Goal: Transaction & Acquisition: Download file/media

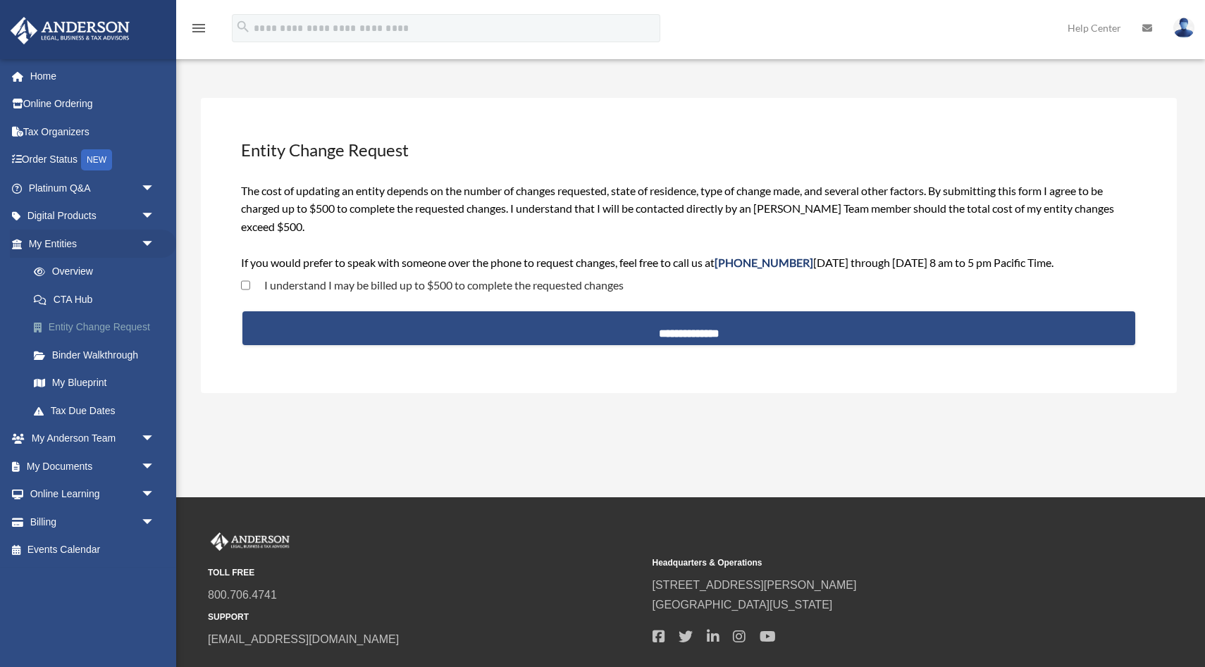
scroll to position [24, 0]
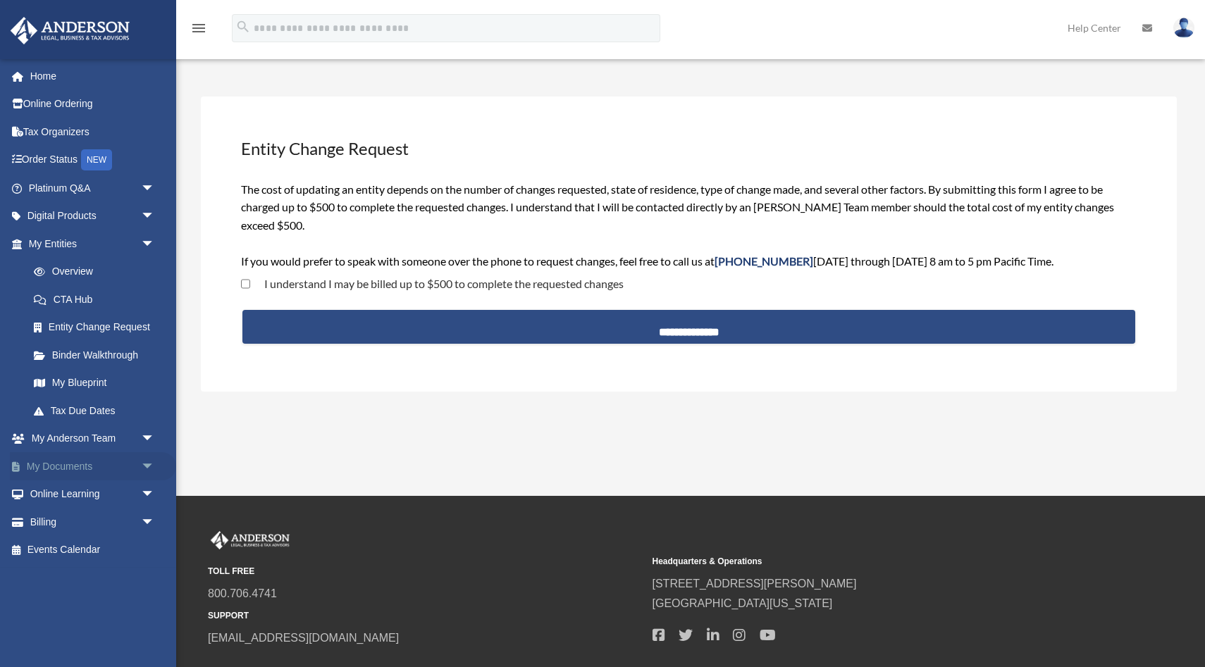
click at [82, 467] on link "My Documents arrow_drop_down" at bounding box center [93, 466] width 166 height 28
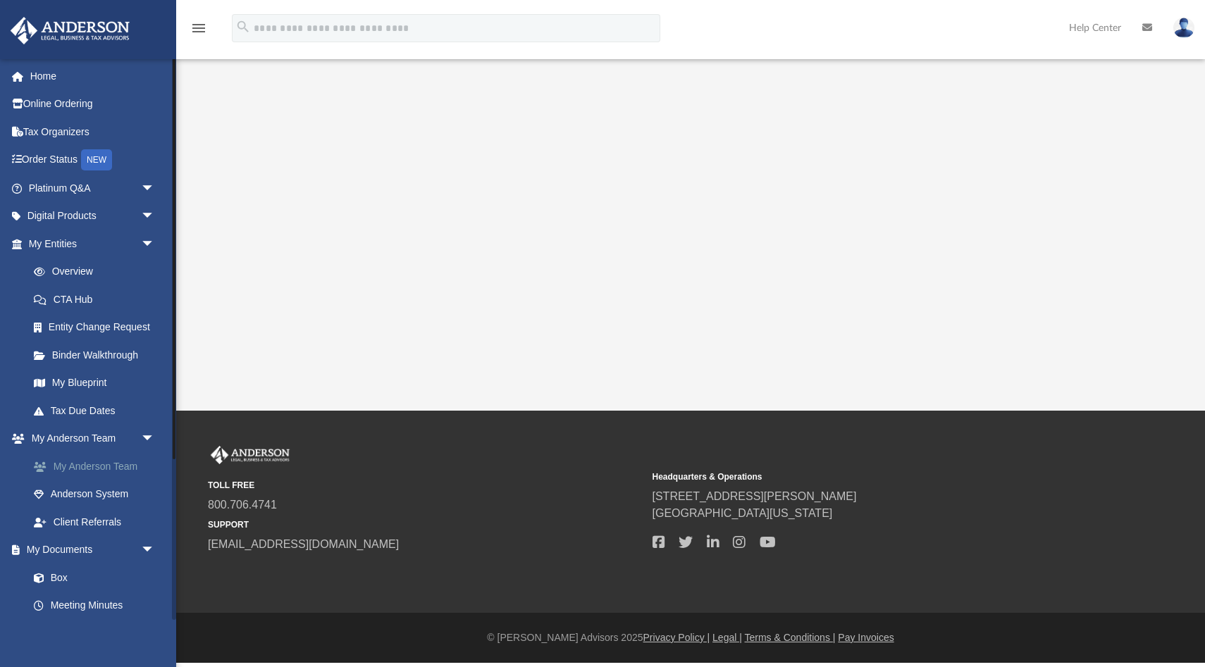
click at [128, 475] on link "My Anderson Team" at bounding box center [98, 466] width 156 height 28
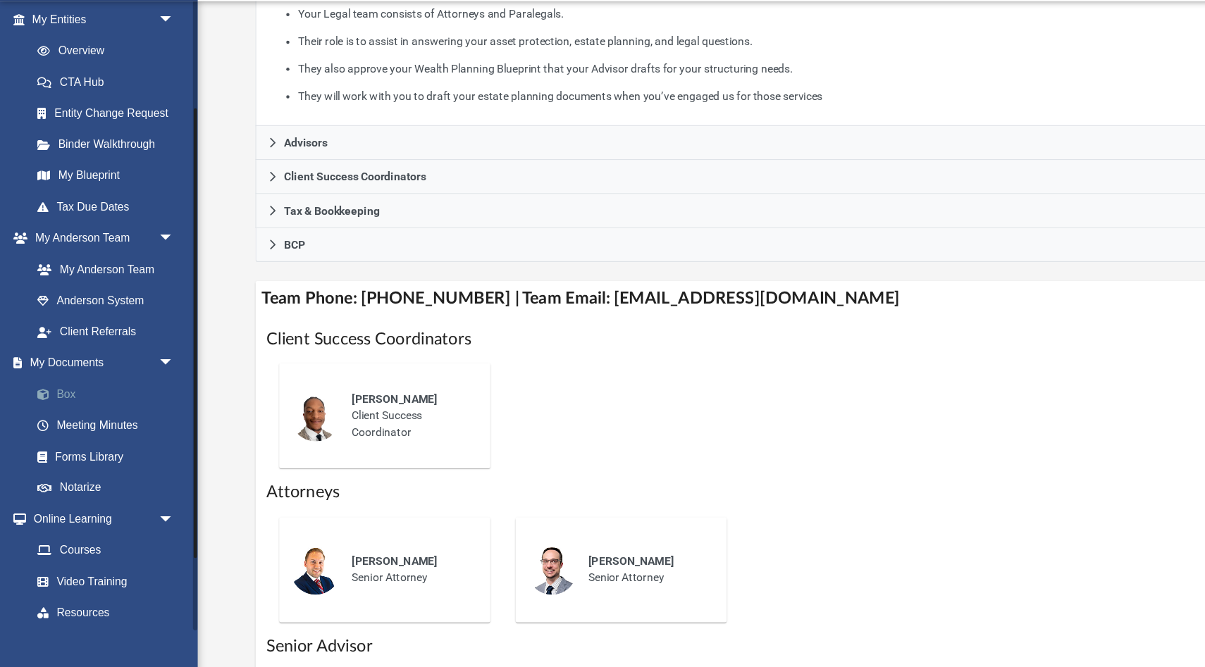
scroll to position [171, 0]
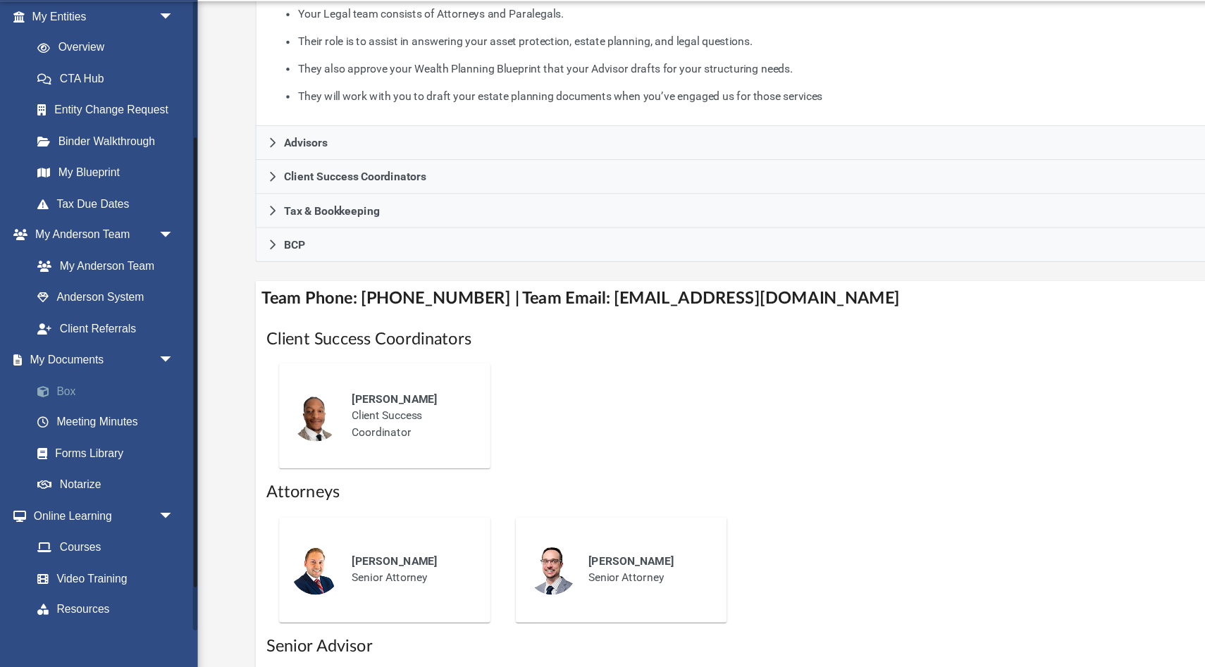
click at [65, 408] on link "Box" at bounding box center [98, 407] width 156 height 28
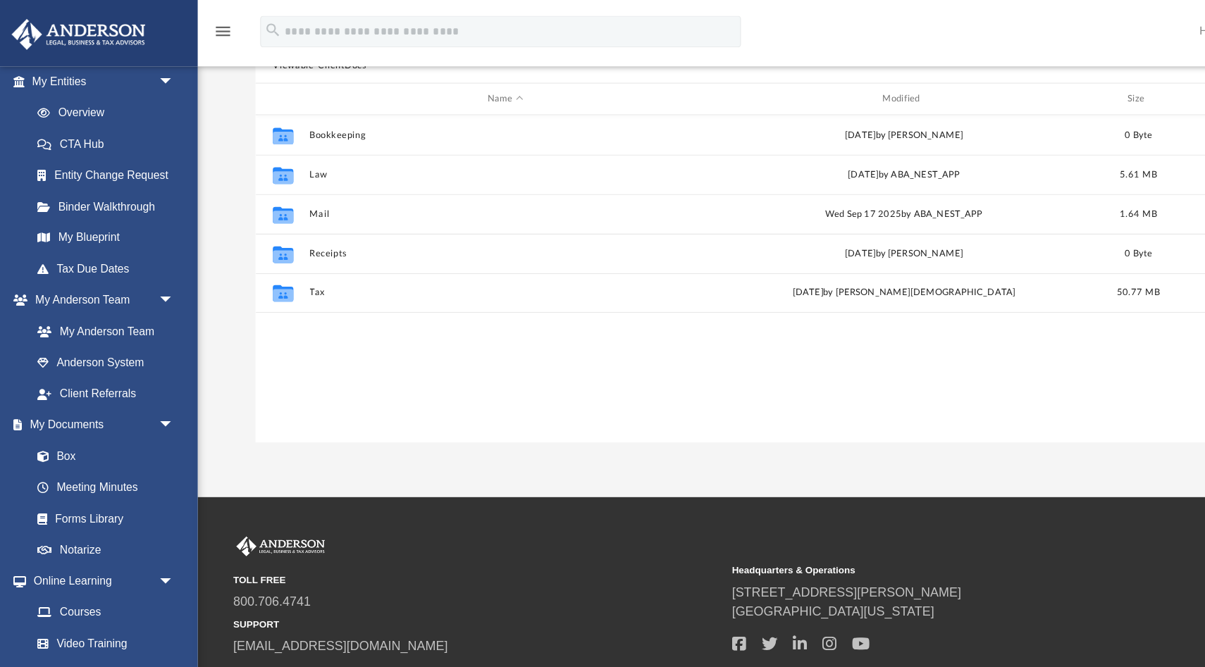
scroll to position [132, 0]
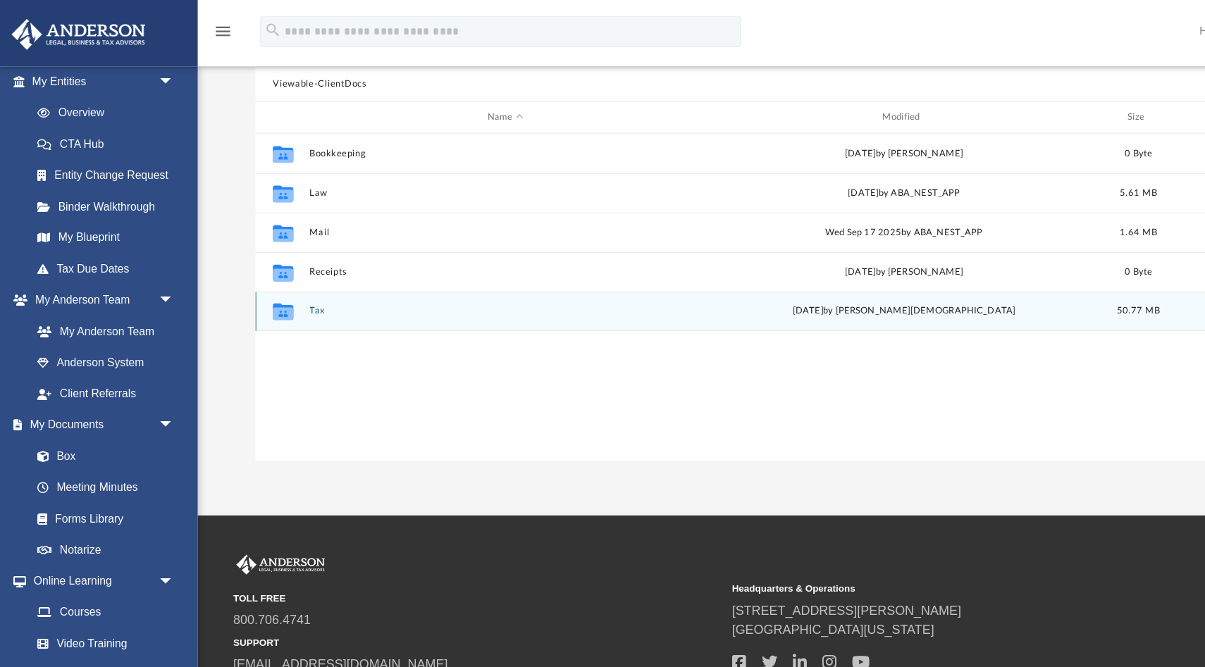
click at [273, 273] on div "Collaborated Folder Tax Fri Oct 3 2025 by Oshee Jain 50.77 MB" at bounding box center [691, 277] width 926 height 35
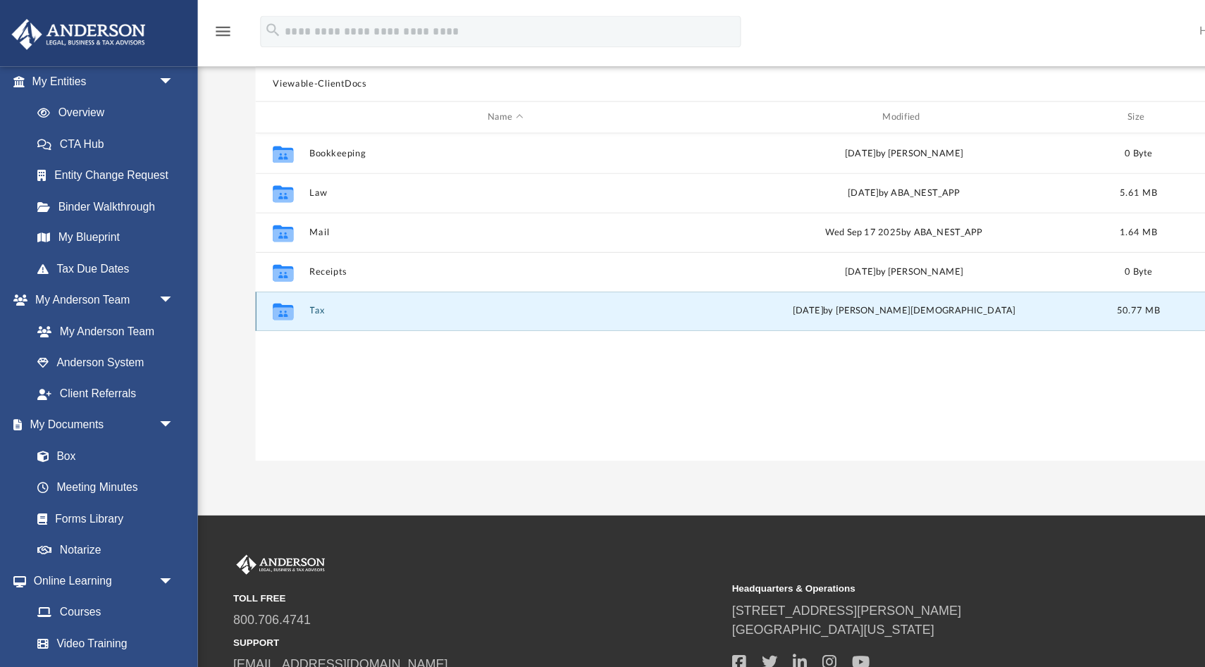
click at [252, 278] on icon "grid" at bounding box center [252, 279] width 18 height 11
click at [349, 275] on button "Tax" at bounding box center [450, 277] width 349 height 9
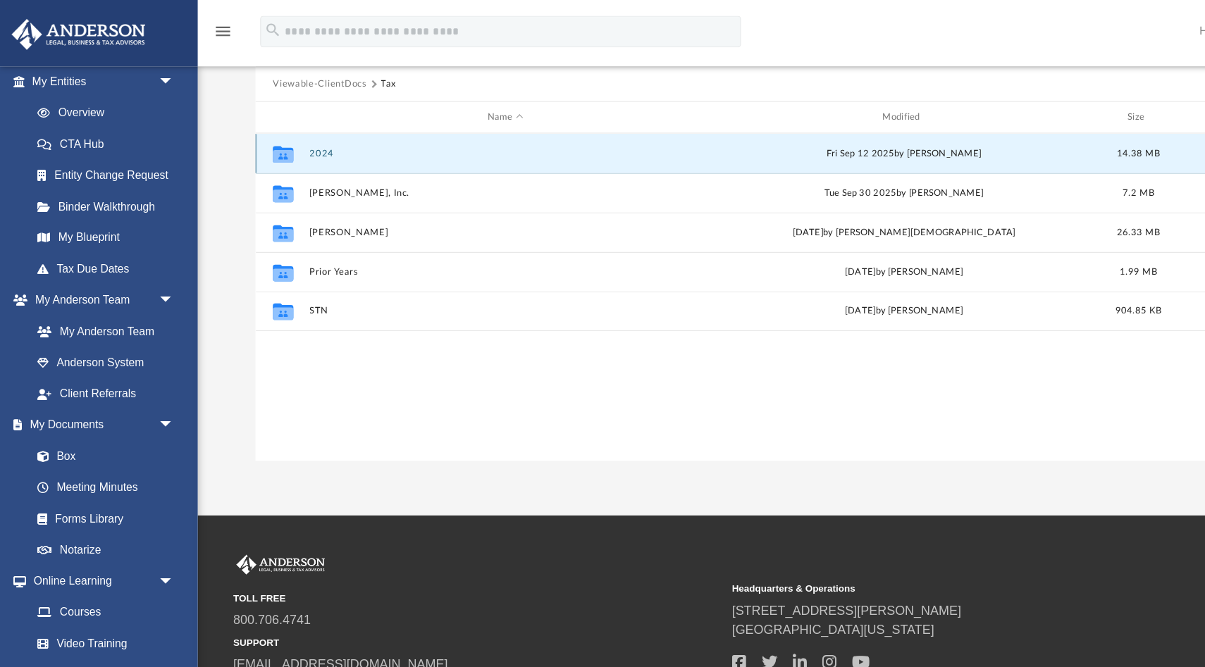
click at [355, 137] on button "2024" at bounding box center [450, 136] width 349 height 9
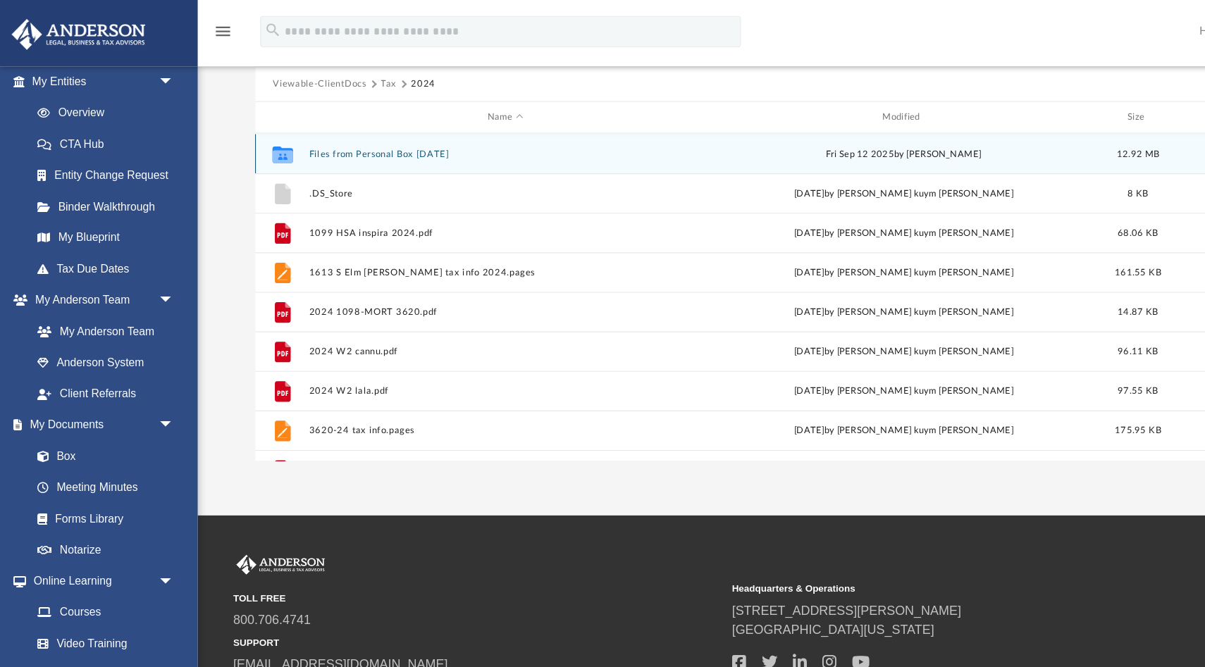
click at [333, 136] on button "Files from Personal Box 09.12.2025" at bounding box center [450, 136] width 349 height 9
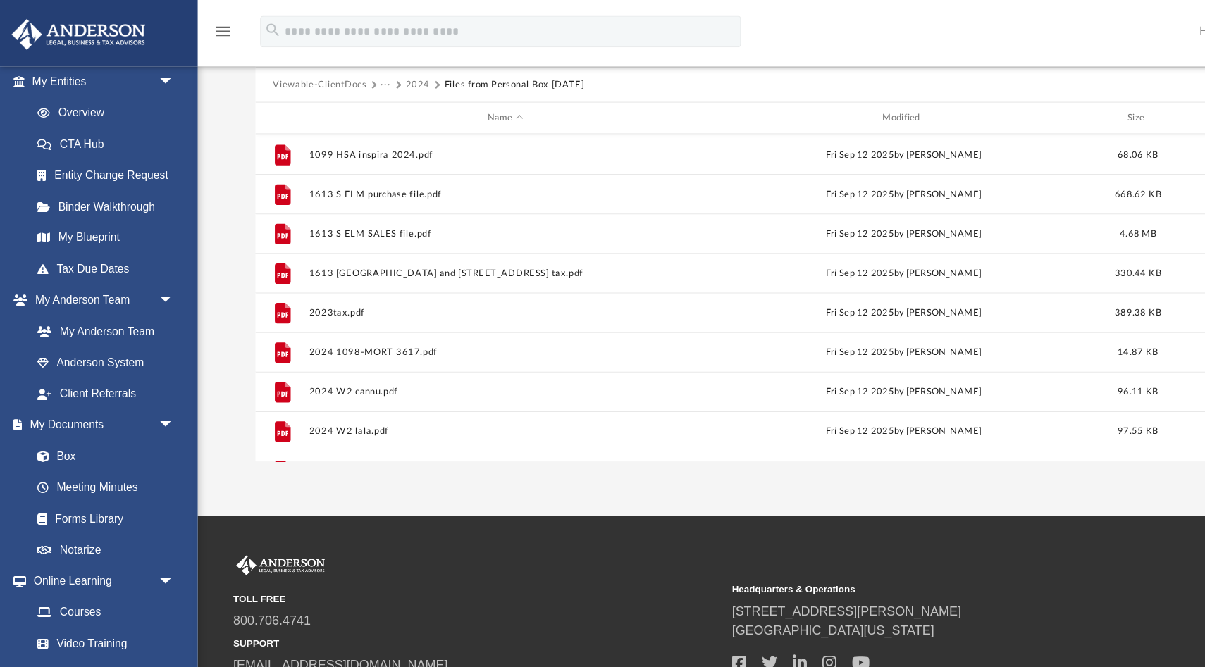
scroll to position [0, 0]
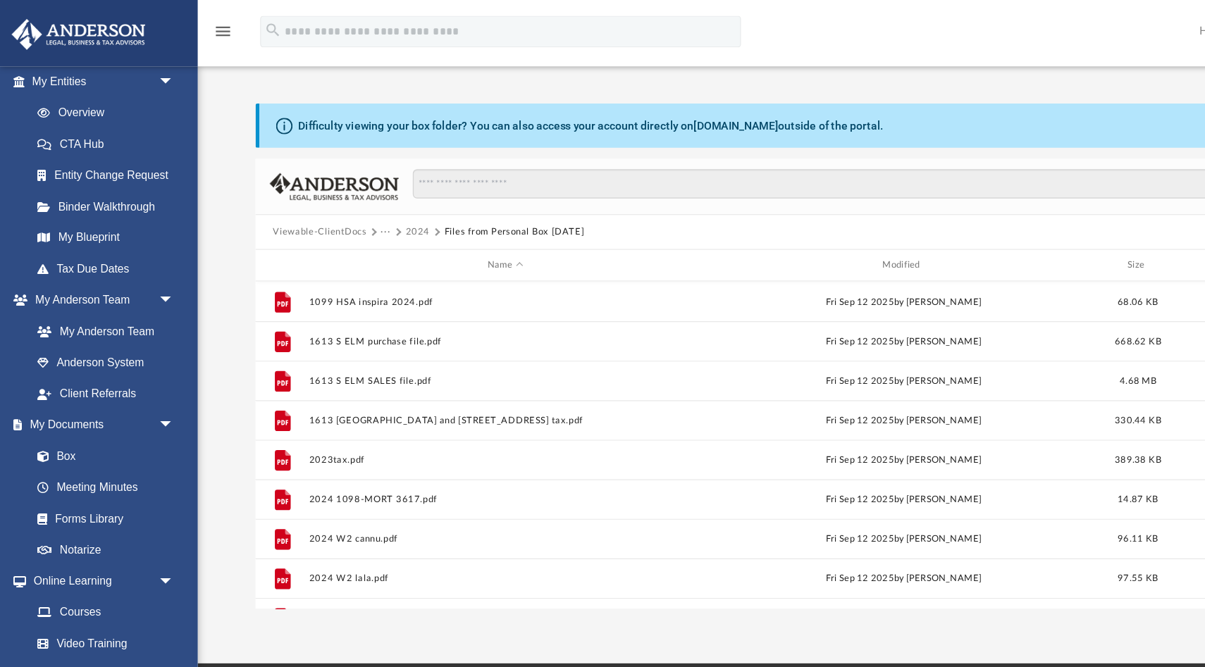
scroll to position [290, 0]
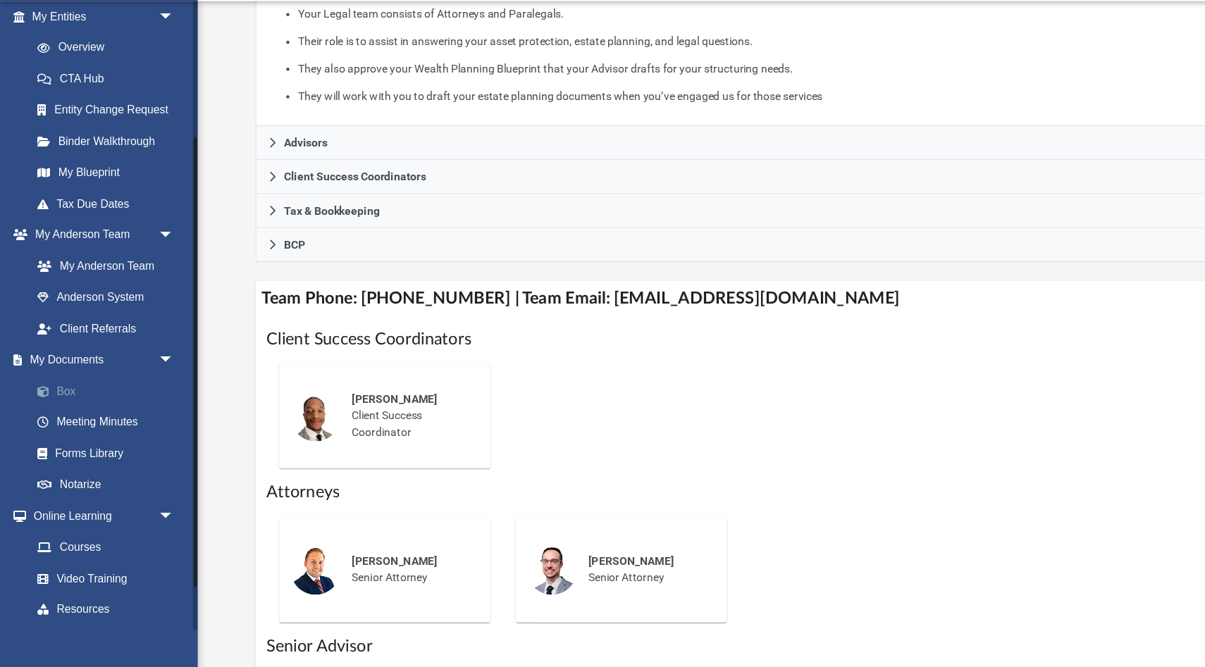
click at [69, 409] on link "Box" at bounding box center [98, 407] width 156 height 28
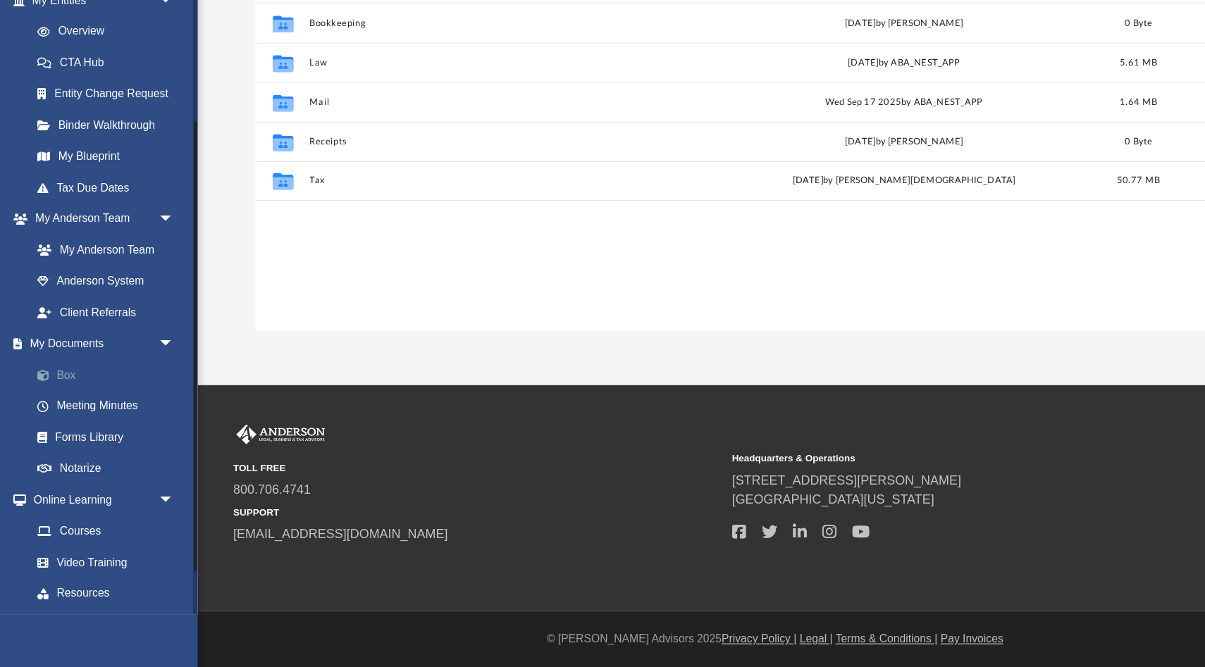
scroll to position [320, 926]
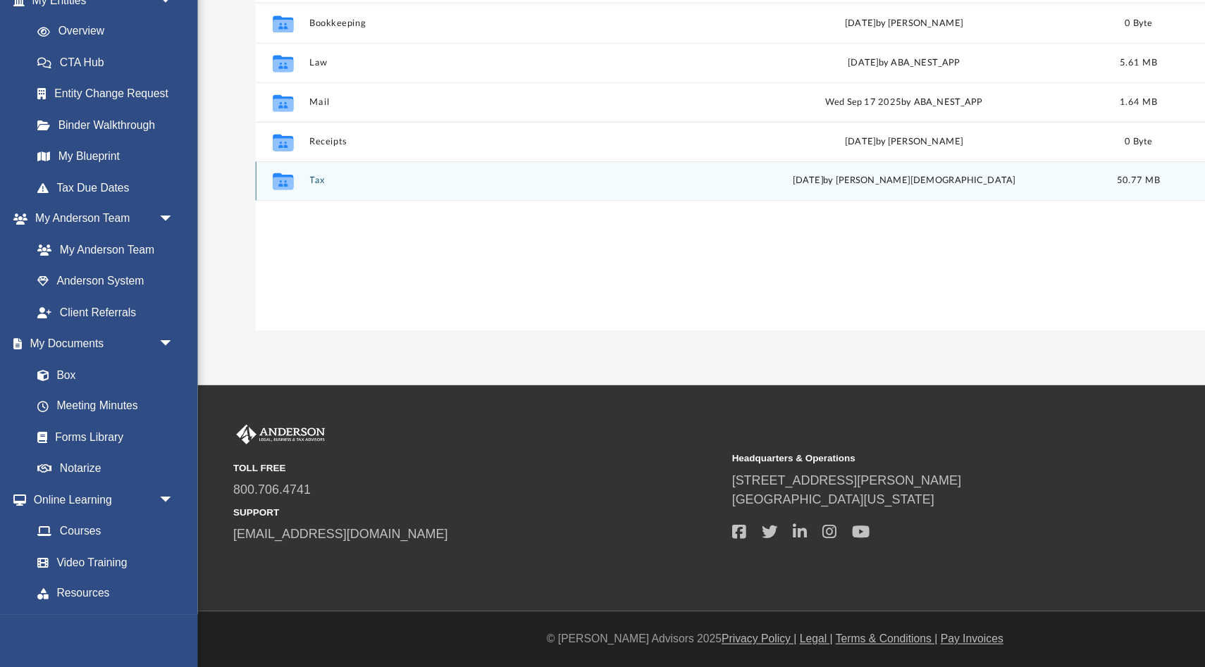
click at [471, 226] on div "Collaborated Folder Tax Fri Oct 3 2025 by Oshee Jain 50.77 MB" at bounding box center [691, 233] width 926 height 35
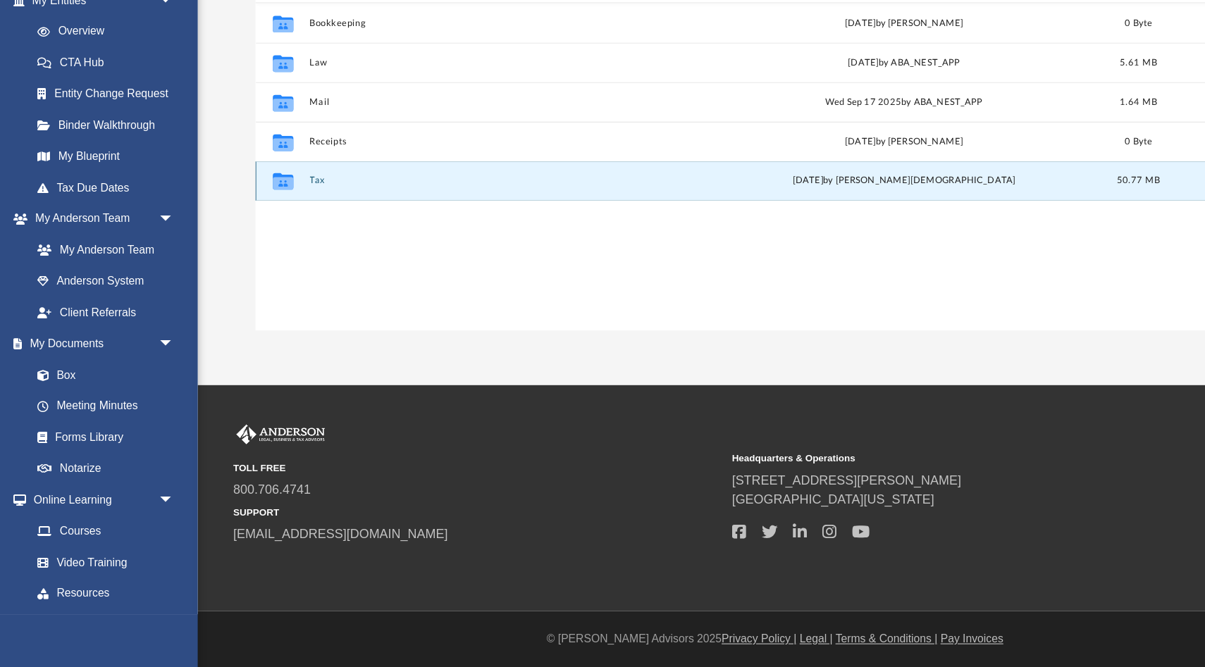
click at [281, 233] on button "Tax" at bounding box center [450, 233] width 349 height 9
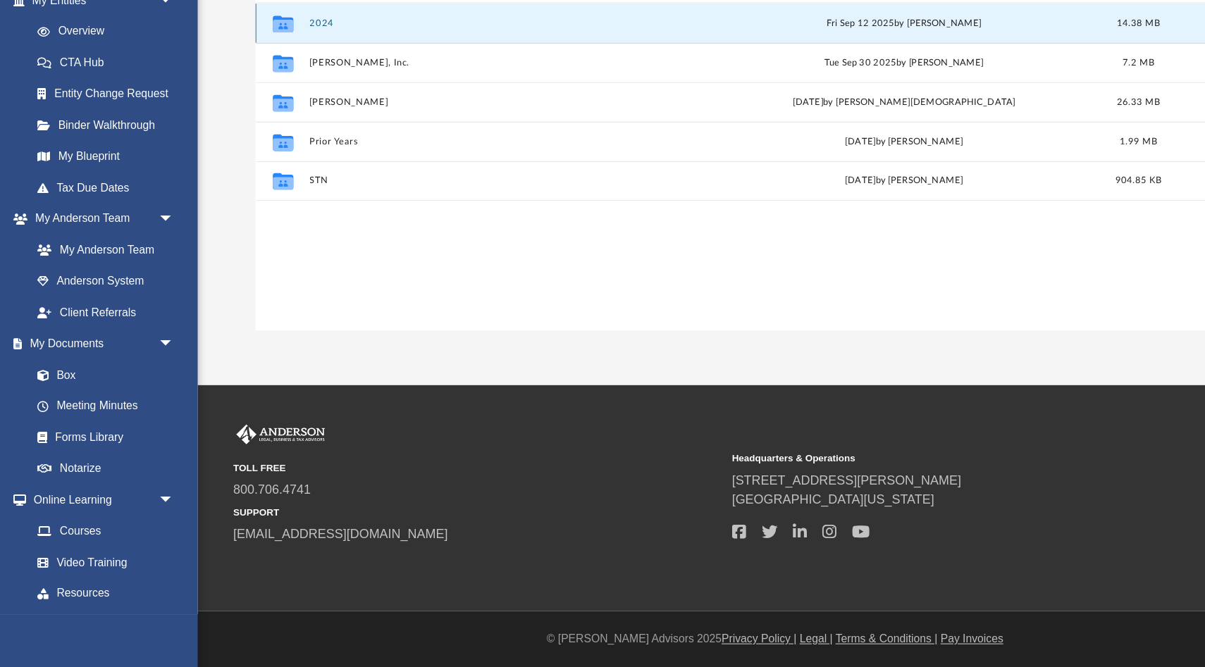
click at [286, 92] on button "2024" at bounding box center [450, 93] width 349 height 9
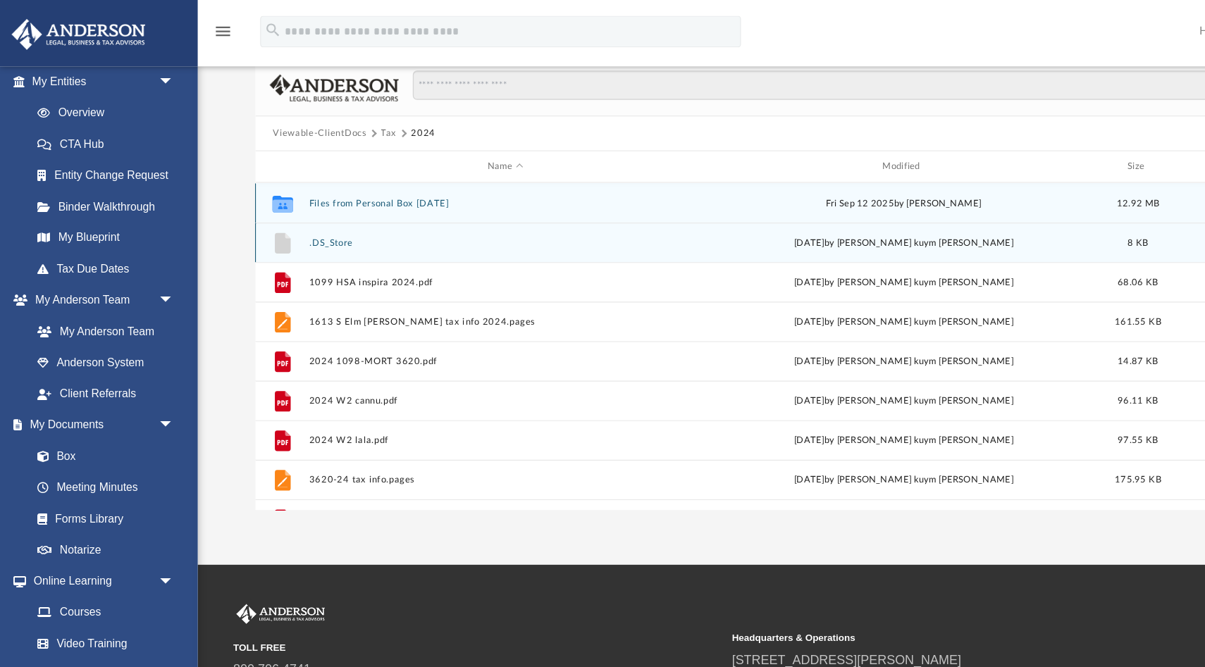
scroll to position [19, 0]
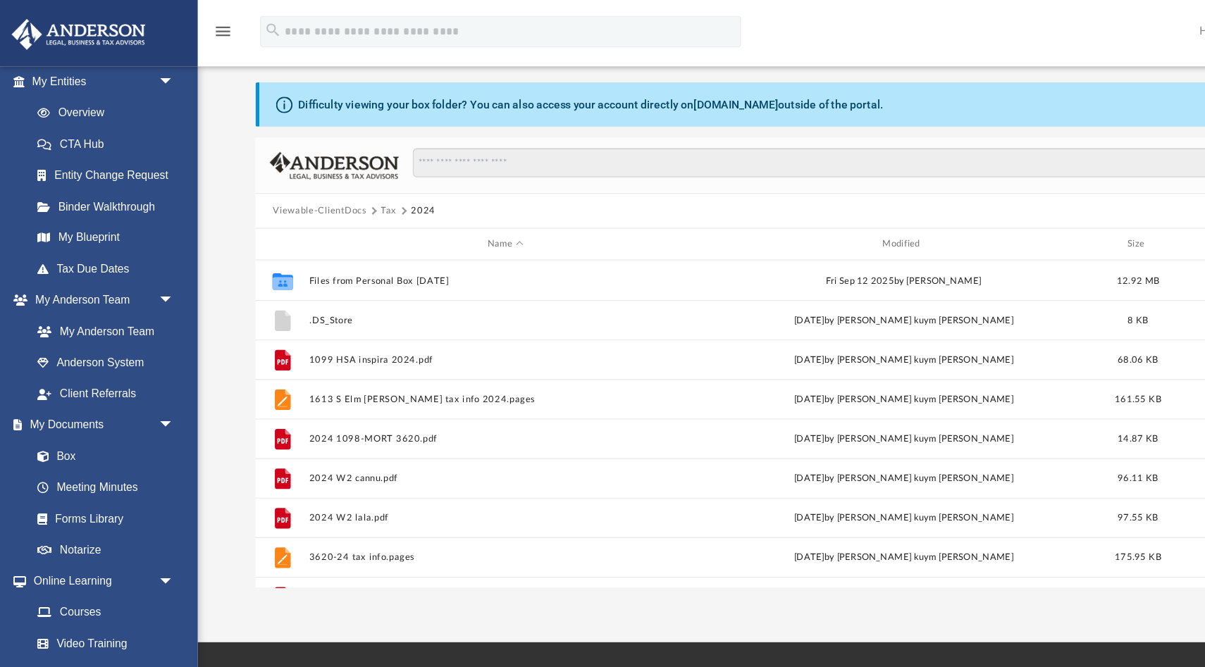
click at [344, 183] on button "Tax" at bounding box center [347, 188] width 14 height 13
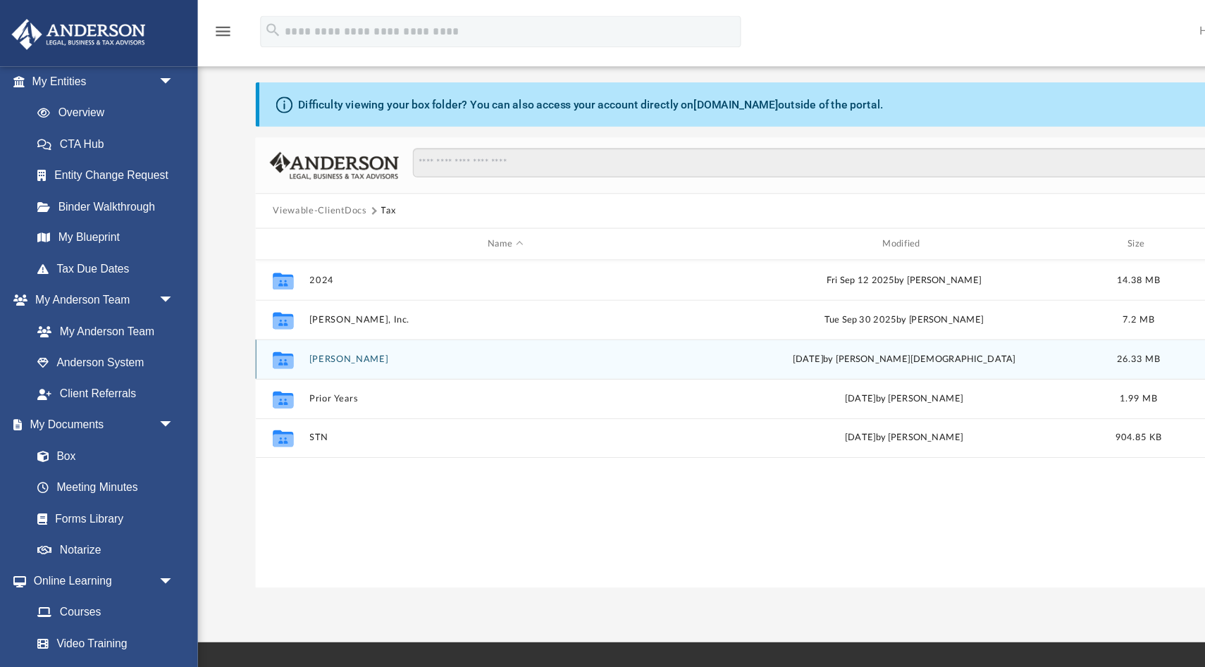
click at [300, 317] on button "Kuym Lee, Eui" at bounding box center [450, 320] width 349 height 9
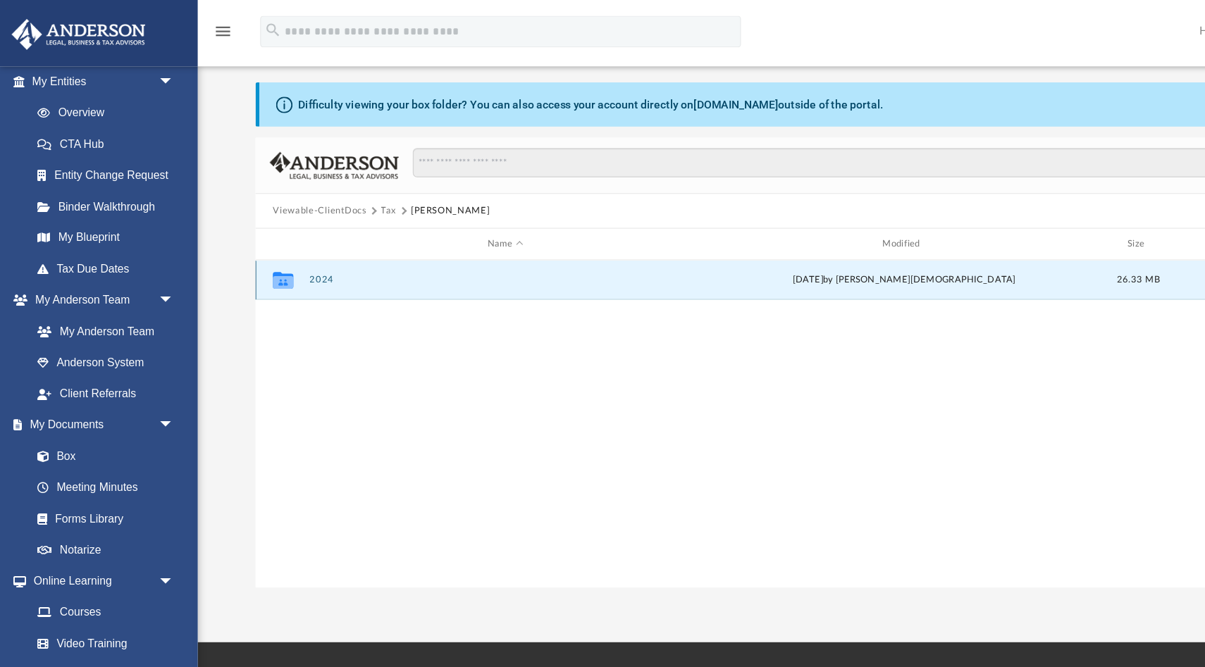
click at [289, 246] on button "2024" at bounding box center [450, 249] width 349 height 9
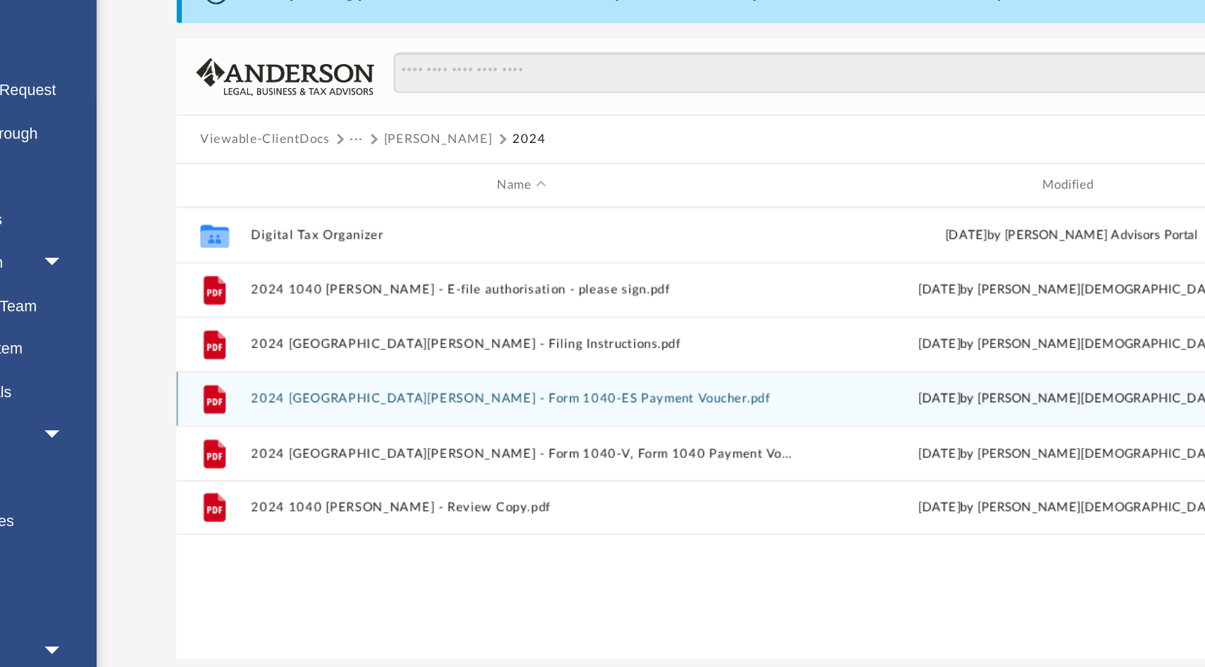
click at [338, 355] on button "2024 1040 Kuym Lee, Eui - Form 1040-ES Payment Voucher.pdf" at bounding box center [450, 355] width 349 height 9
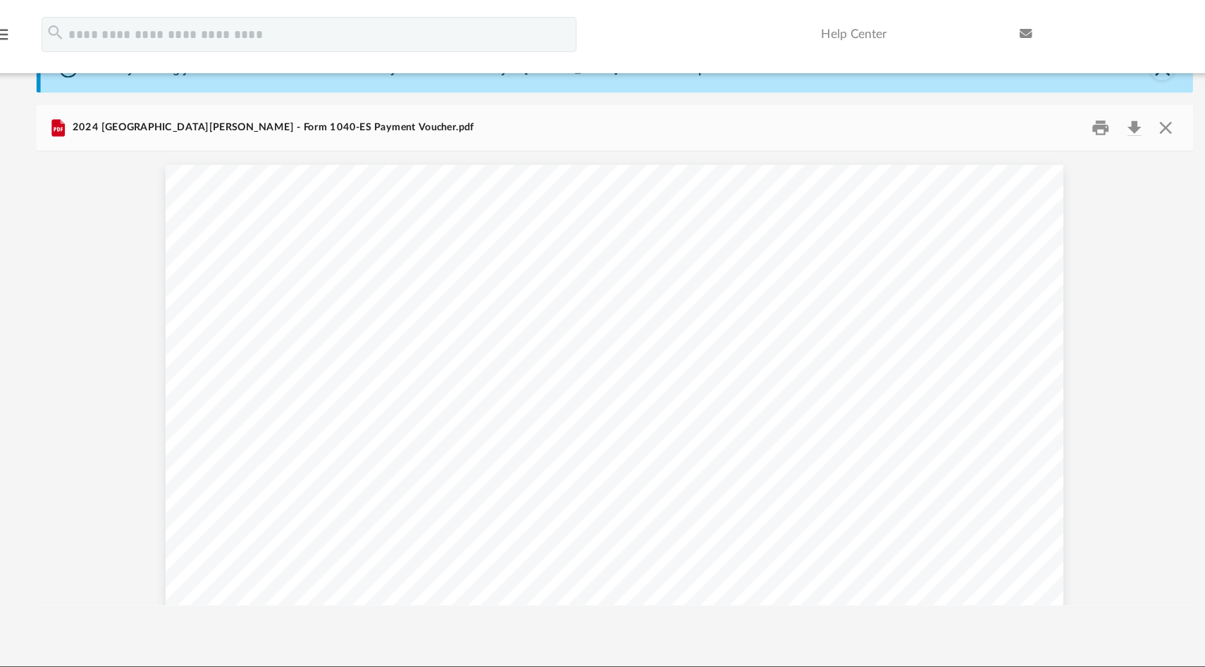
scroll to position [0, 0]
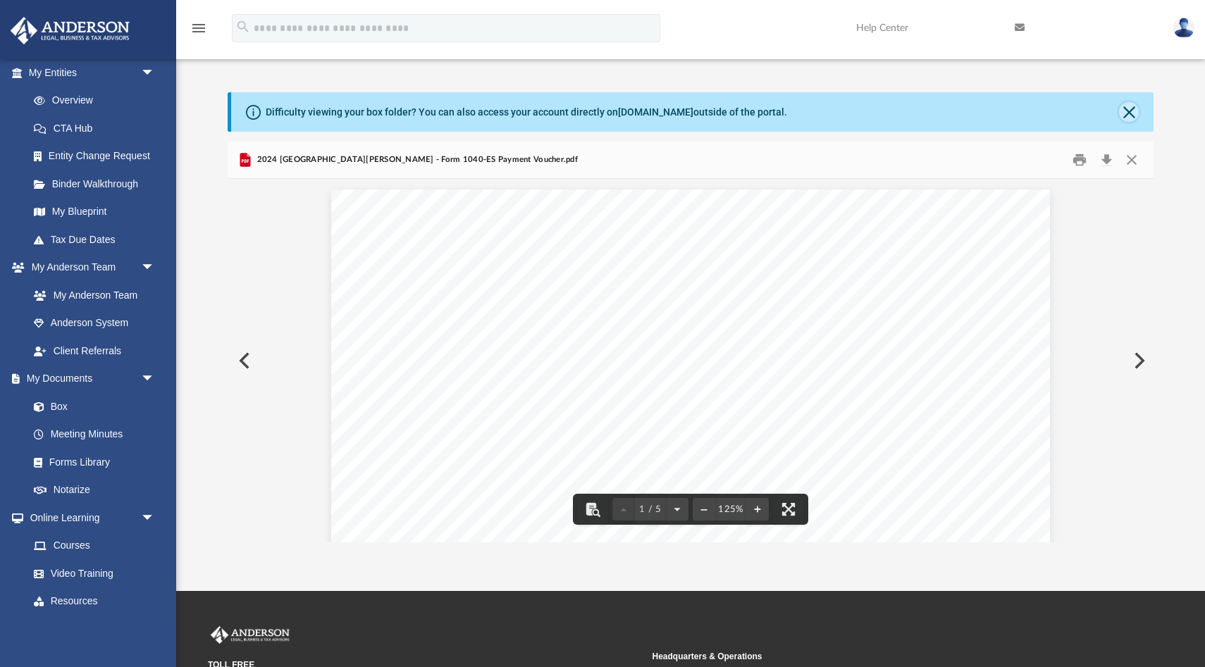
click at [1130, 106] on button "Close" at bounding box center [1129, 112] width 20 height 20
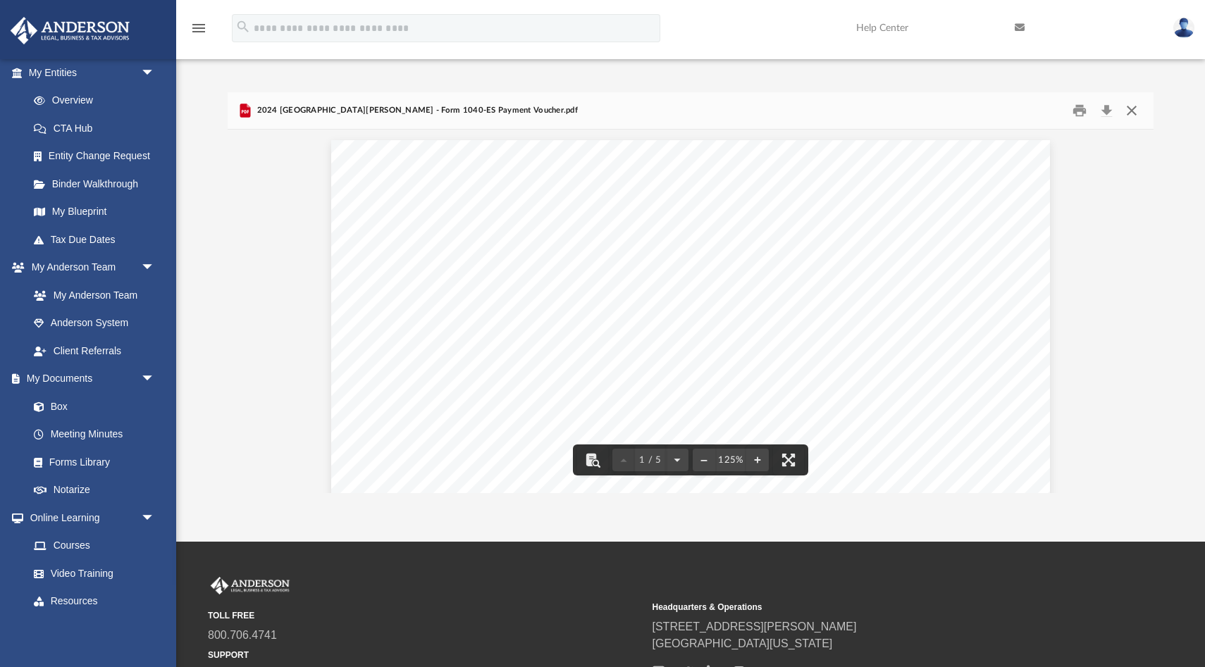
click at [1136, 109] on button "Close" at bounding box center [1131, 111] width 25 height 22
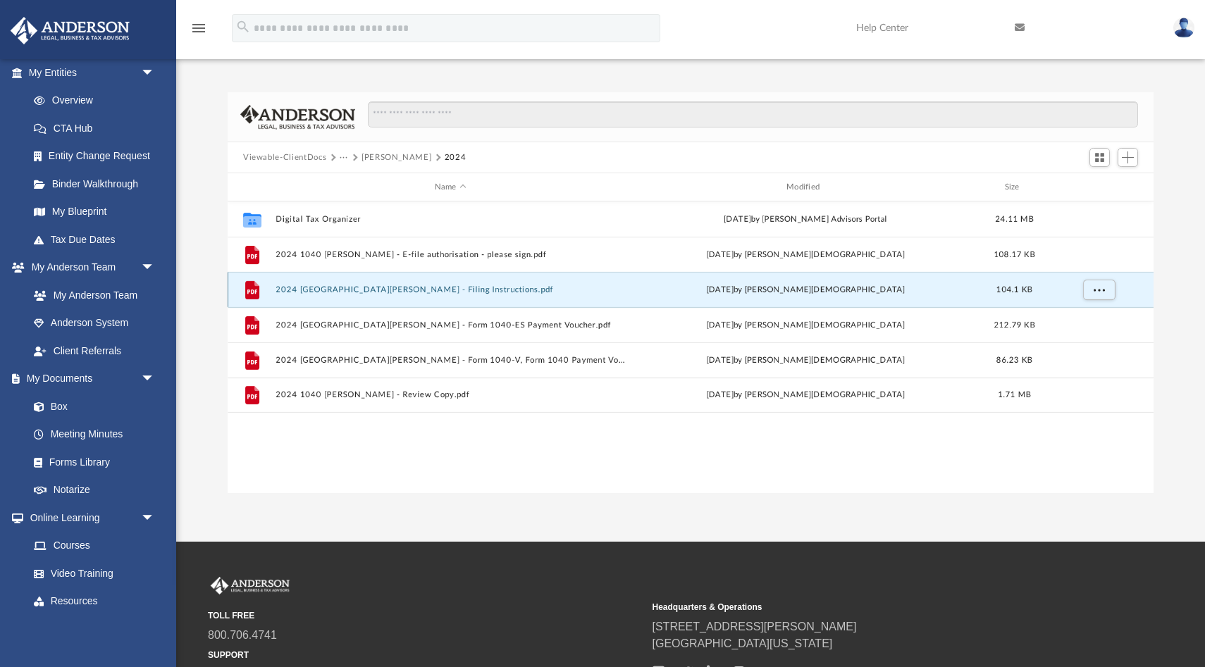
click at [417, 290] on button "2024 1040 Kuym Lee, Eui - Filing Instructions.pdf" at bounding box center [450, 289] width 349 height 9
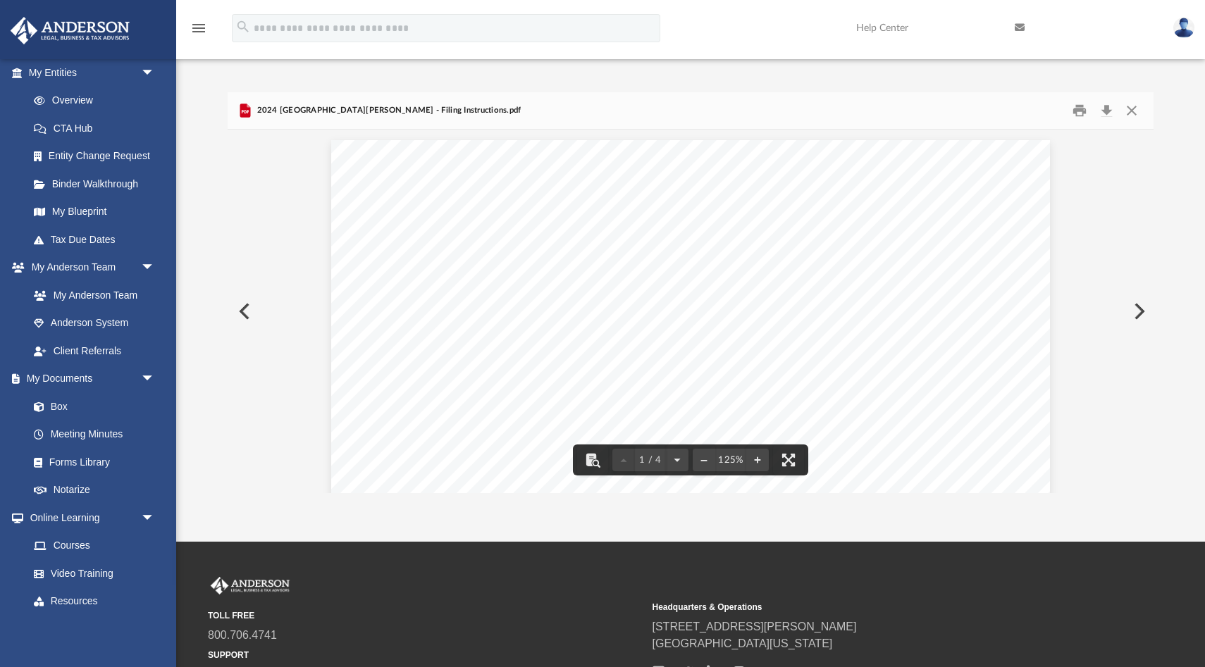
click at [242, 307] on button "Preview" at bounding box center [243, 311] width 31 height 39
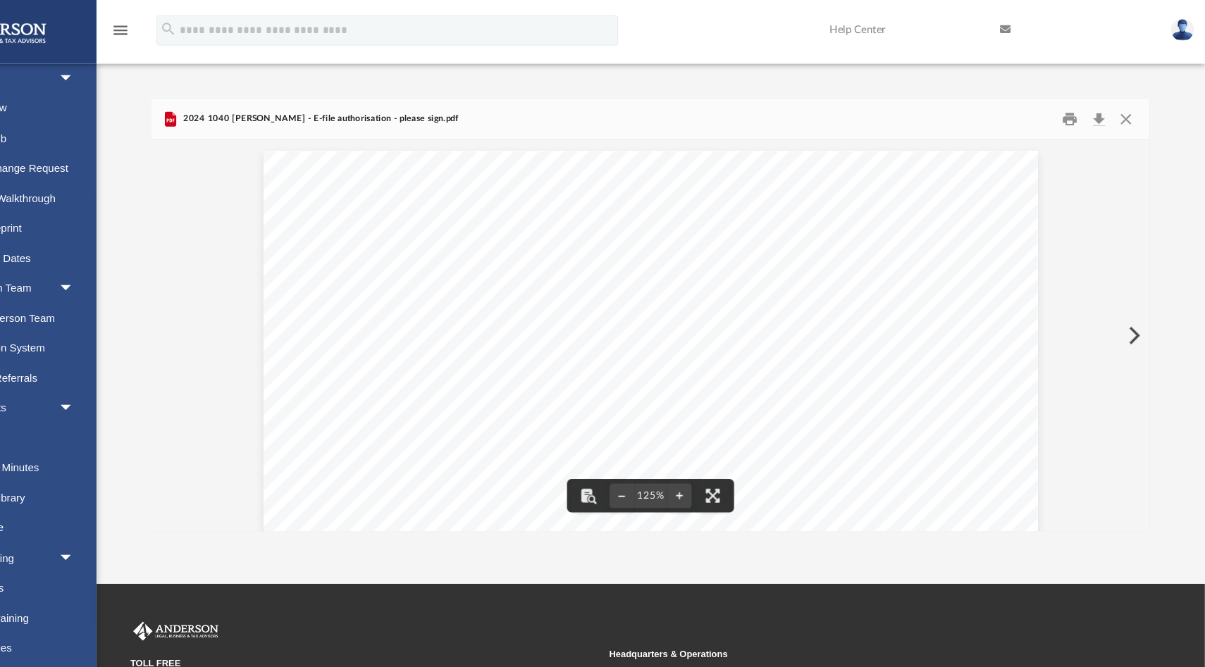
click at [1143, 309] on button "Preview" at bounding box center [1138, 311] width 31 height 39
click at [1144, 309] on button "Preview" at bounding box center [1138, 311] width 31 height 39
click at [1142, 309] on button "Preview" at bounding box center [1138, 311] width 31 height 39
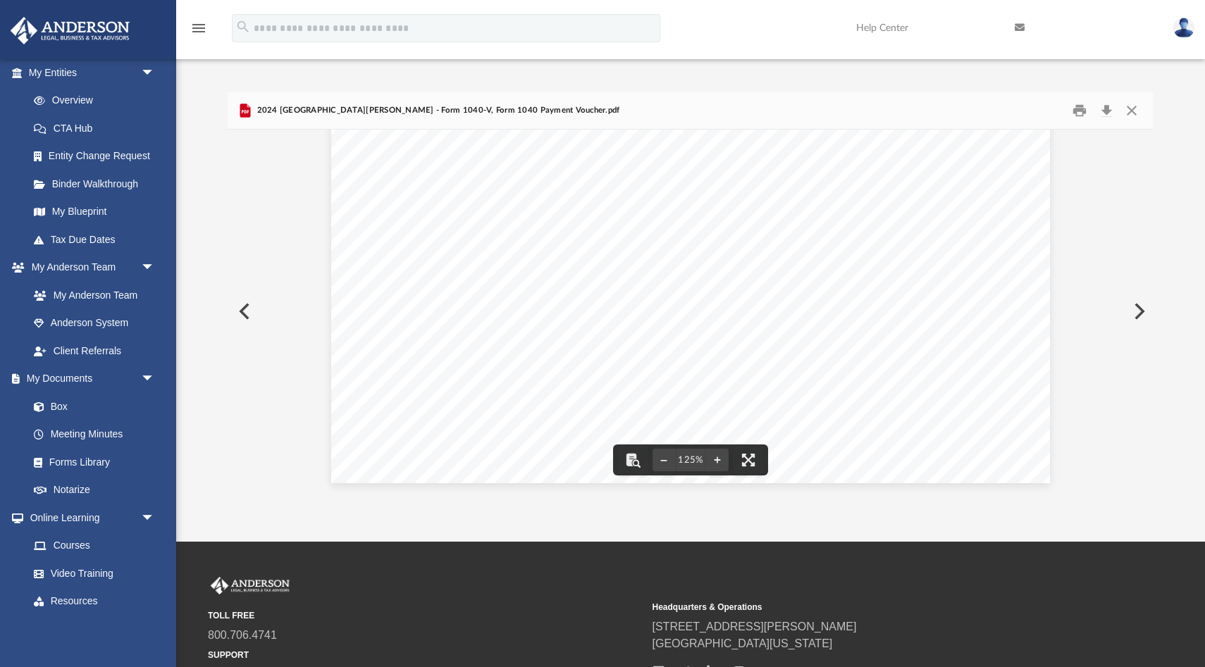
click at [1142, 306] on button "Preview" at bounding box center [1138, 311] width 31 height 39
click at [245, 306] on button "Preview" at bounding box center [243, 311] width 31 height 39
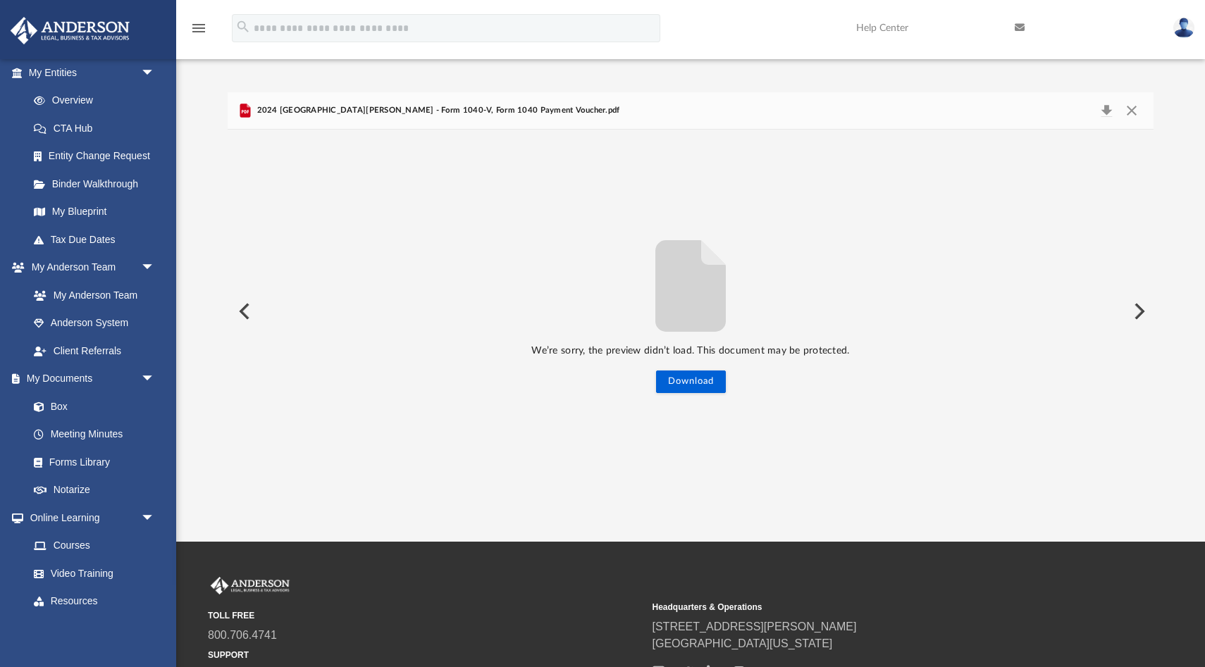
click at [242, 308] on button "Preview" at bounding box center [243, 311] width 31 height 39
click at [242, 308] on div "We’re sorry, the preview didn’t load. This document may be protected. Download" at bounding box center [691, 311] width 926 height 163
click at [1134, 106] on button "Close" at bounding box center [1131, 111] width 25 height 20
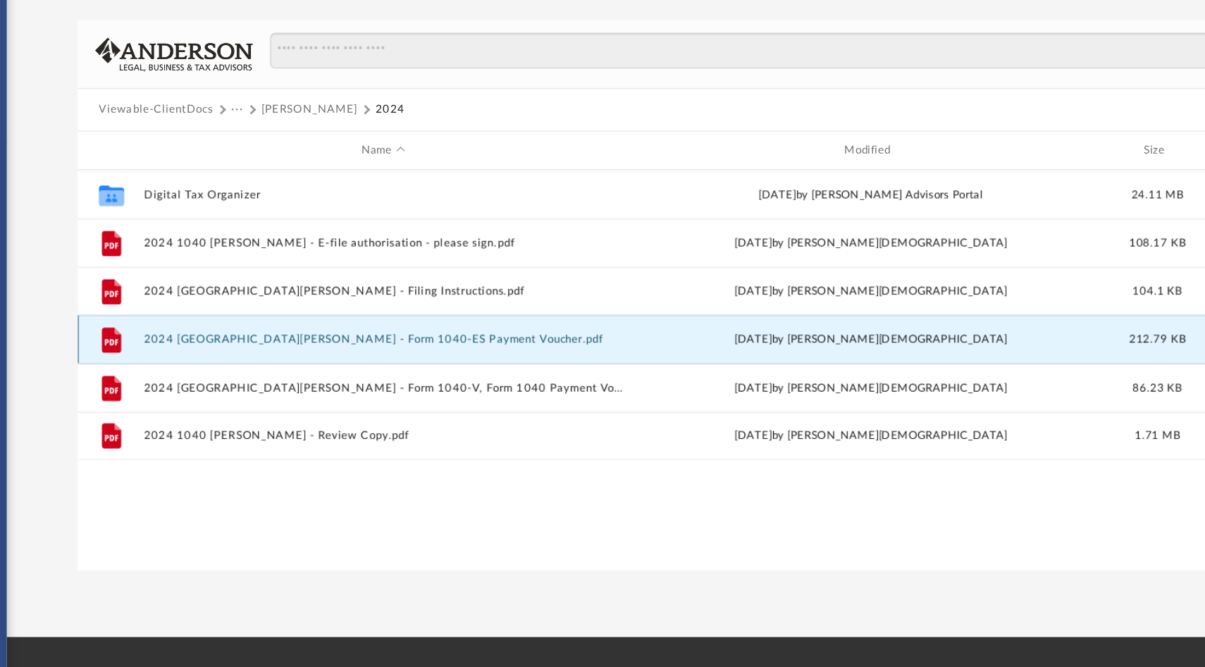
click at [461, 324] on button "2024 1040 Kuym Lee, Eui - Form 1040-ES Payment Voucher.pdf" at bounding box center [450, 325] width 349 height 9
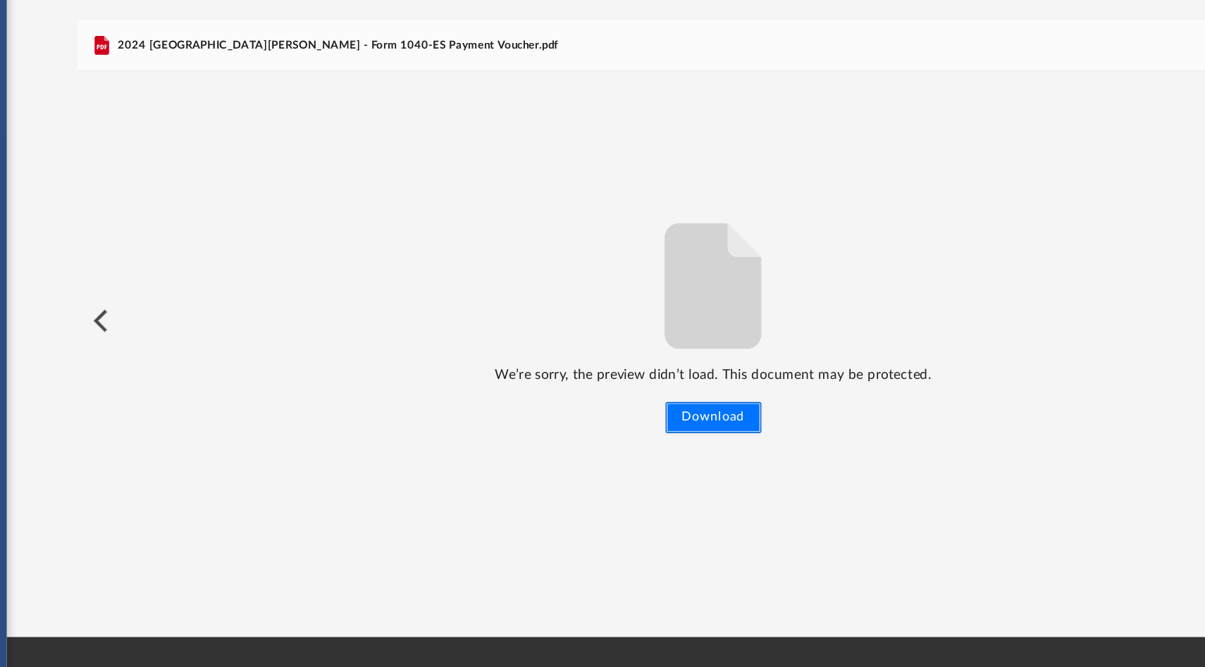
click at [682, 377] on button "Download" at bounding box center [691, 382] width 70 height 23
click at [238, 308] on button "Preview" at bounding box center [243, 311] width 31 height 39
click at [679, 382] on button "Download" at bounding box center [691, 382] width 70 height 23
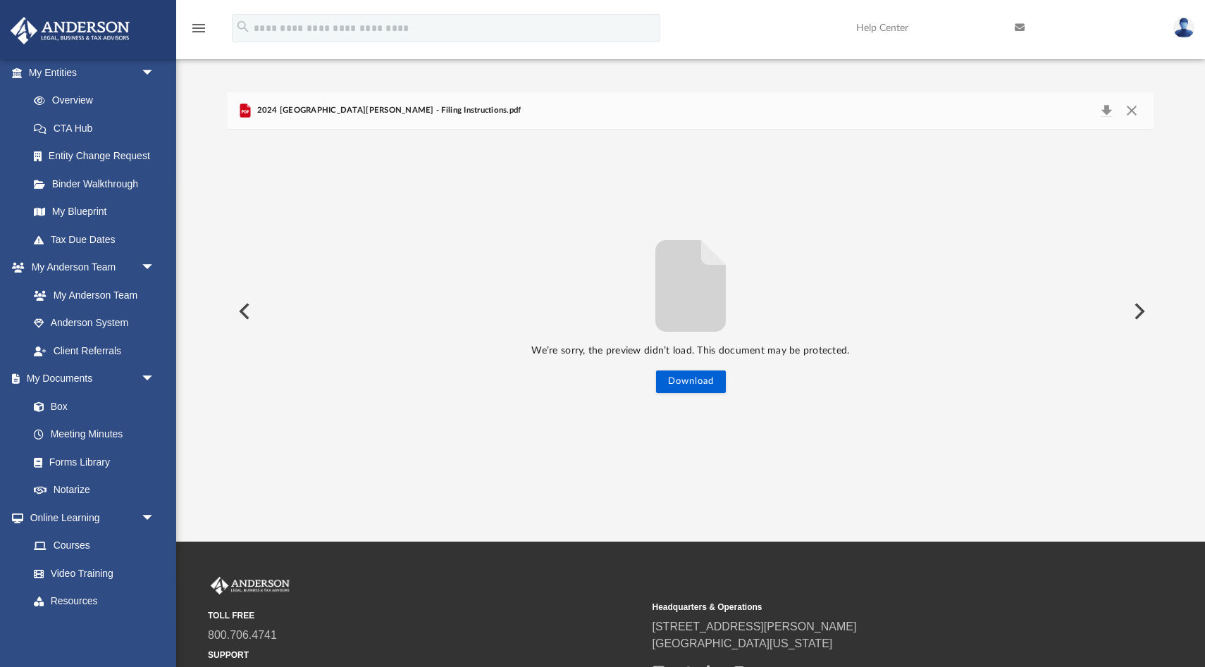
click at [242, 306] on button "Preview" at bounding box center [243, 311] width 31 height 39
click at [694, 378] on button "Download" at bounding box center [691, 382] width 70 height 23
click at [1140, 305] on button "Preview" at bounding box center [1138, 311] width 31 height 39
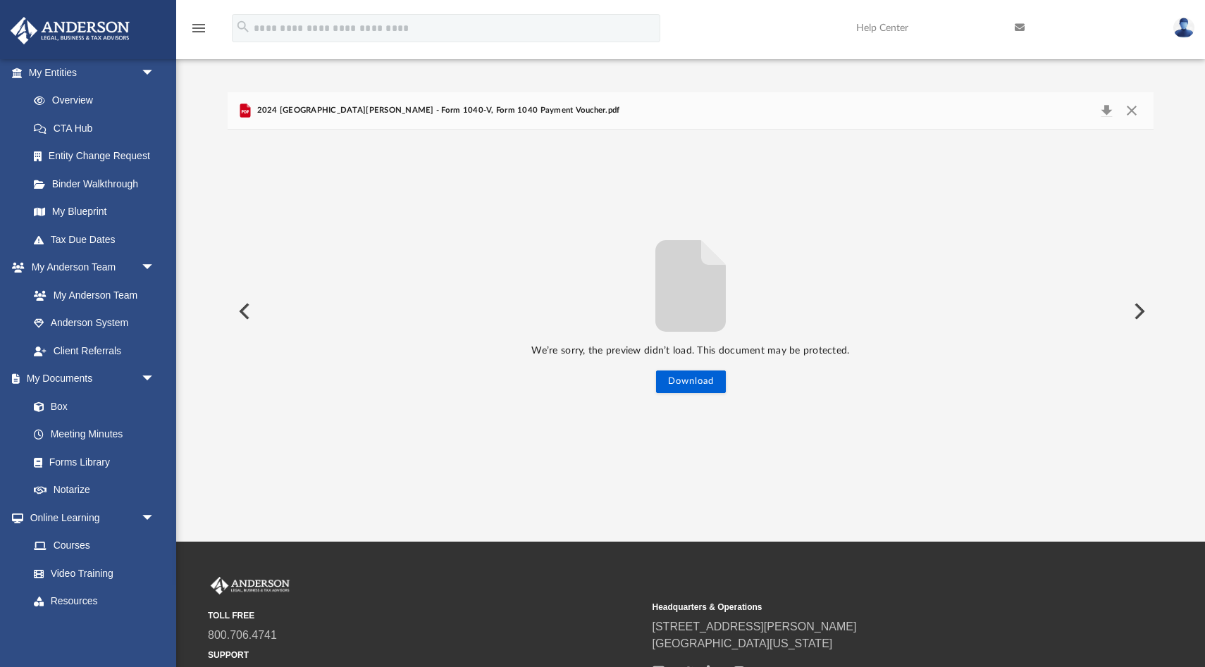
click at [1140, 313] on button "Preview" at bounding box center [1138, 311] width 31 height 39
click at [698, 379] on button "Download" at bounding box center [691, 382] width 70 height 23
click at [247, 307] on button "Preview" at bounding box center [243, 311] width 31 height 39
click at [691, 381] on button "Download" at bounding box center [691, 382] width 70 height 23
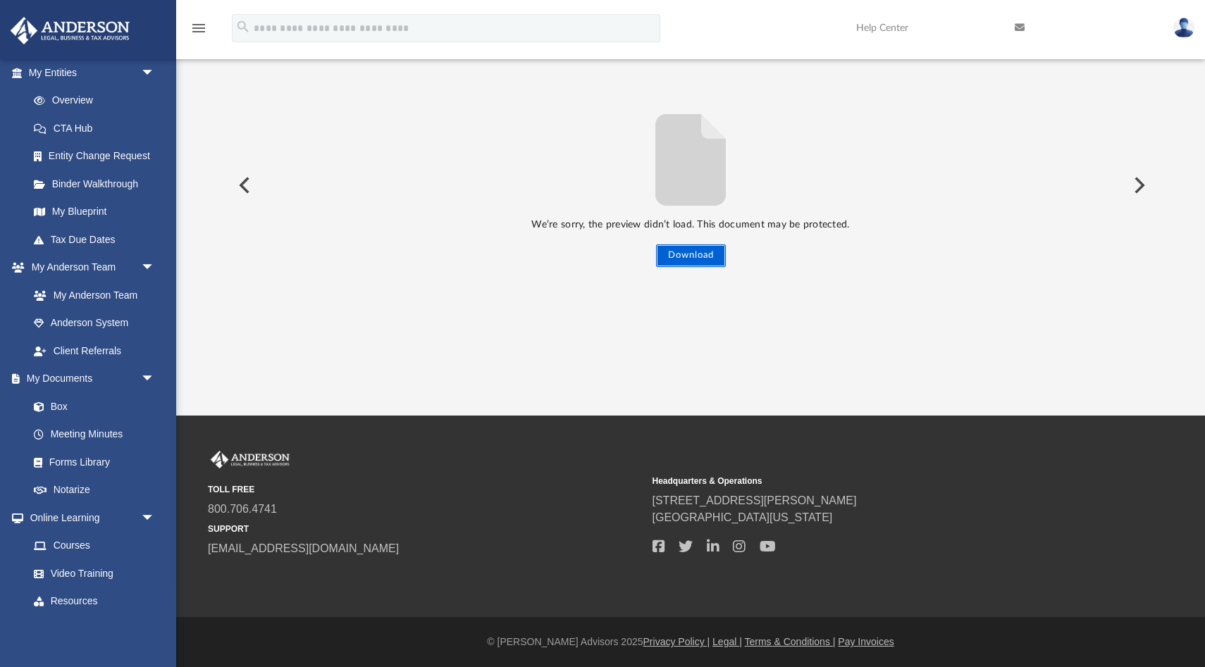
scroll to position [0, 0]
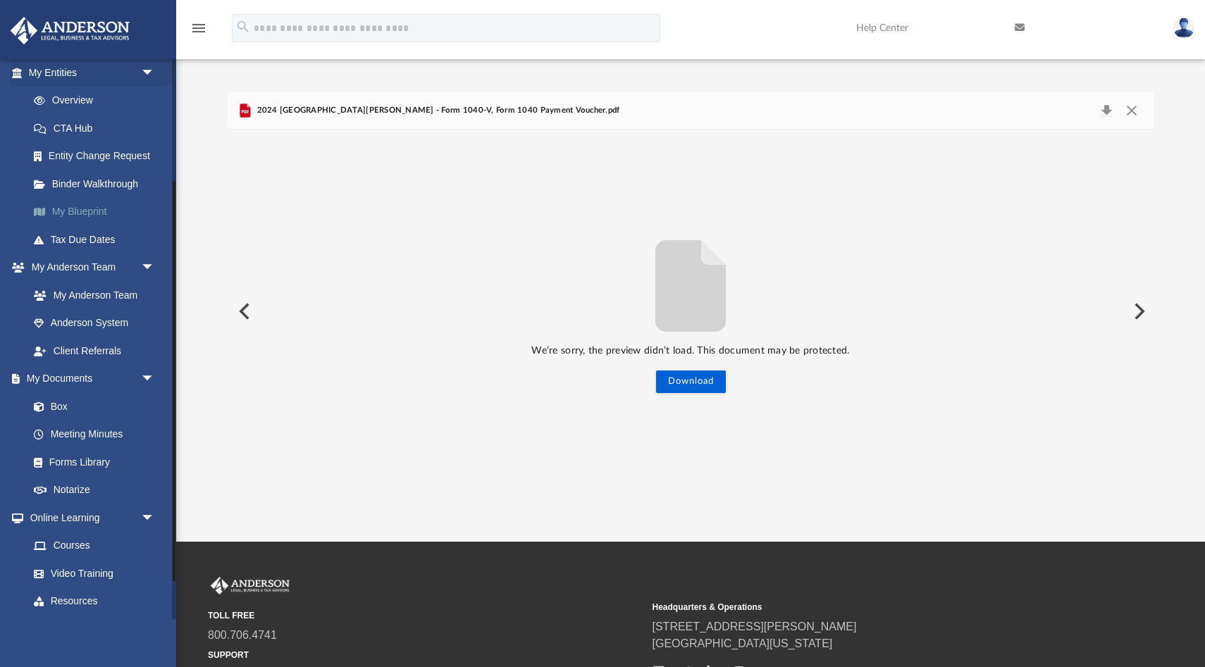
click at [99, 216] on link "My Blueprint" at bounding box center [98, 212] width 156 height 28
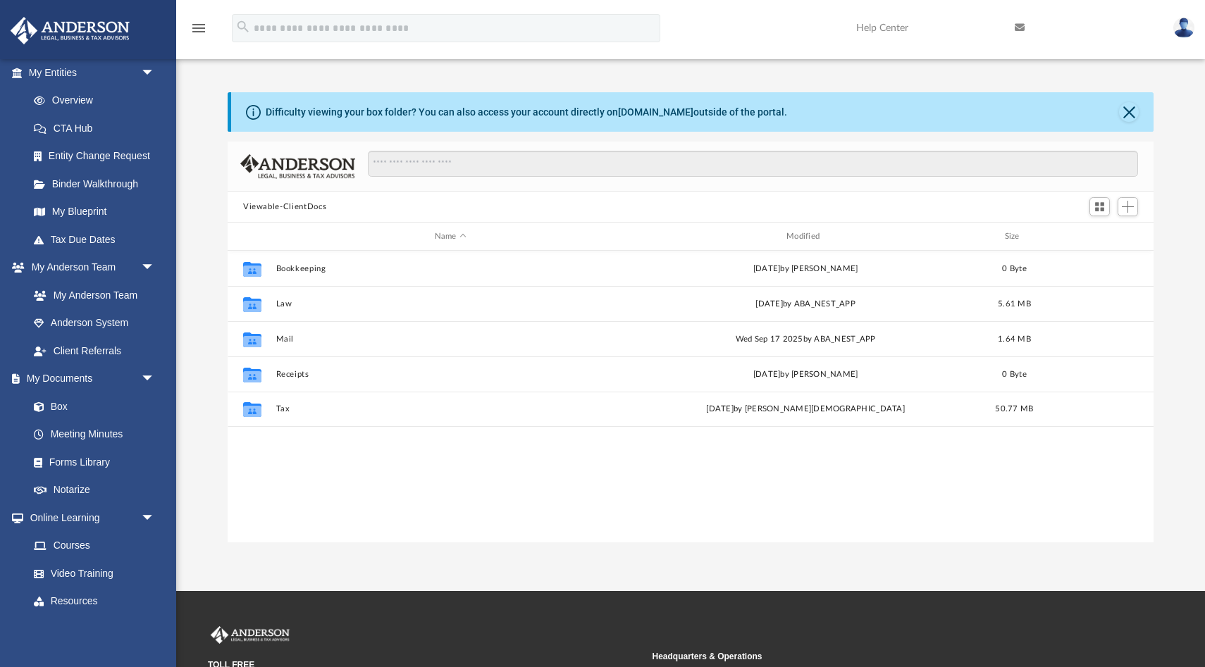
scroll to position [320, 926]
click at [86, 211] on link "My Blueprint" at bounding box center [98, 212] width 156 height 28
